Goal: Information Seeking & Learning: Learn about a topic

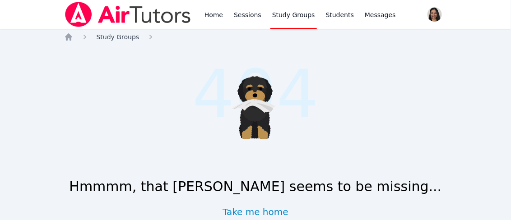
click at [116, 36] on span "Study Groups" at bounding box center [118, 36] width 43 height 7
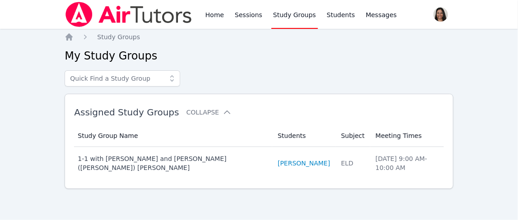
click at [282, 18] on link "Study Groups" at bounding box center [294, 14] width 47 height 29
click at [289, 17] on link "Study Groups" at bounding box center [294, 14] width 47 height 29
click at [124, 37] on span "Study Groups" at bounding box center [118, 36] width 43 height 7
click at [68, 42] on div "Home Study Groups My Study Groups Assigned Study Groups Collapse Study Group Na…" at bounding box center [259, 126] width 388 height 186
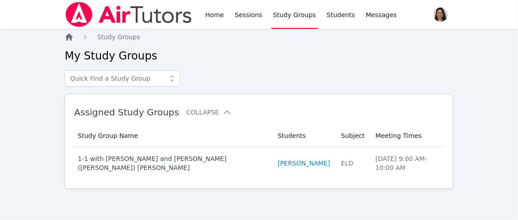
click at [70, 36] on icon "Breadcrumb" at bounding box center [68, 36] width 7 height 7
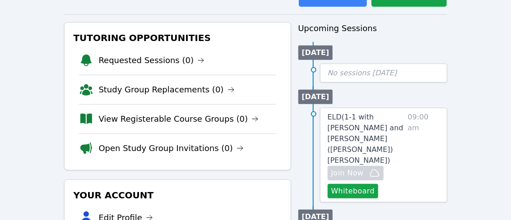
scroll to position [102, 0]
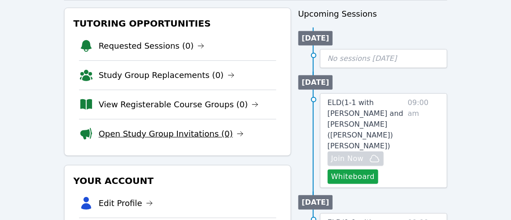
click at [156, 132] on link "Open Study Group Invitations (0)" at bounding box center [171, 134] width 145 height 13
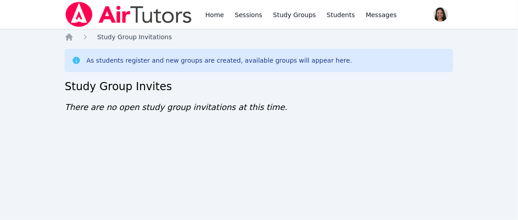
click at [130, 41] on link "Study Group Invitations" at bounding box center [134, 37] width 75 height 9
click at [67, 36] on icon "Breadcrumb" at bounding box center [68, 36] width 7 height 7
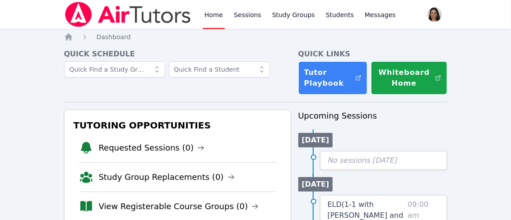
scroll to position [84, 0]
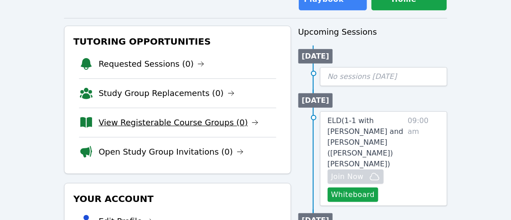
click at [200, 121] on link "View Registerable Course Groups (0)" at bounding box center [179, 123] width 160 height 13
